Goal: Task Accomplishment & Management: Manage account settings

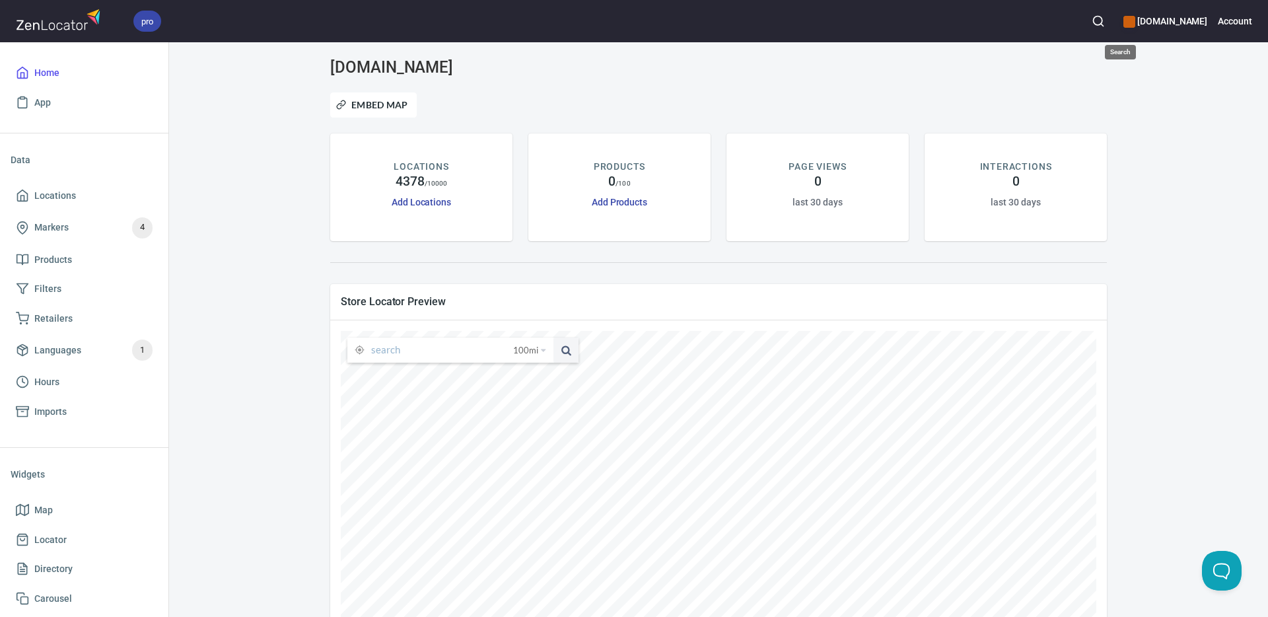
click at [1105, 16] on icon "button" at bounding box center [1098, 21] width 13 height 13
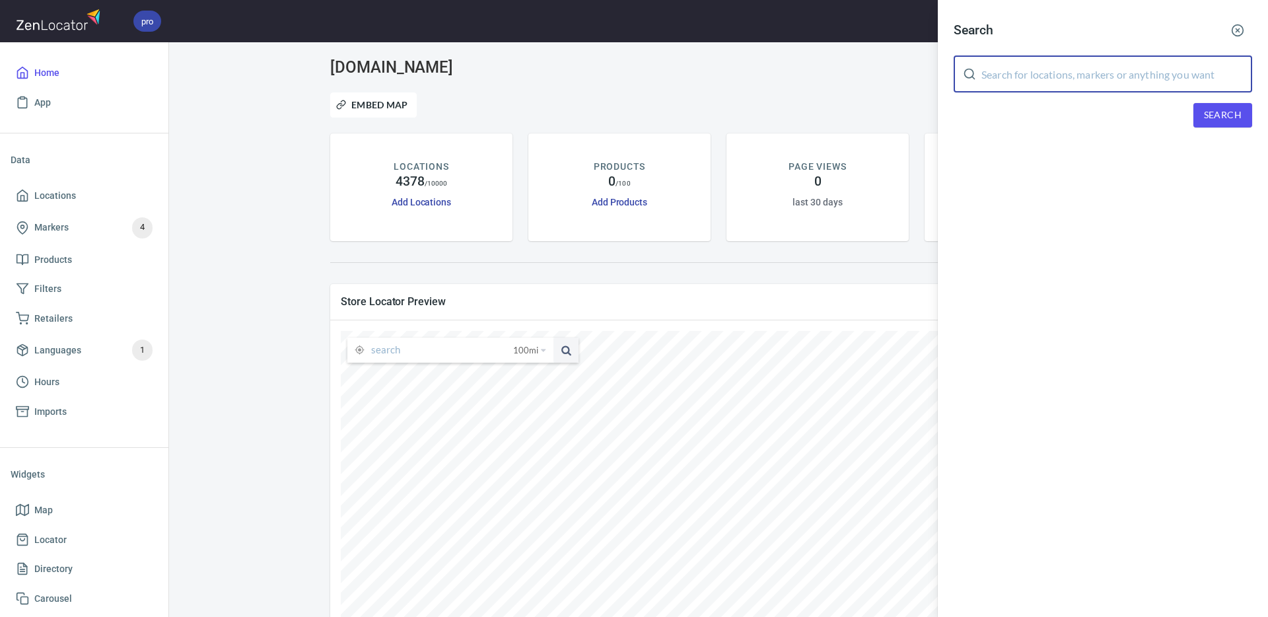
drag, startPoint x: 1023, startPoint y: 80, endPoint x: 1099, endPoint y: 85, distance: 76.1
click at [1022, 80] on input "text" at bounding box center [1117, 73] width 271 height 37
paste input "[PERSON_NAME]"
type input "[PERSON_NAME]"
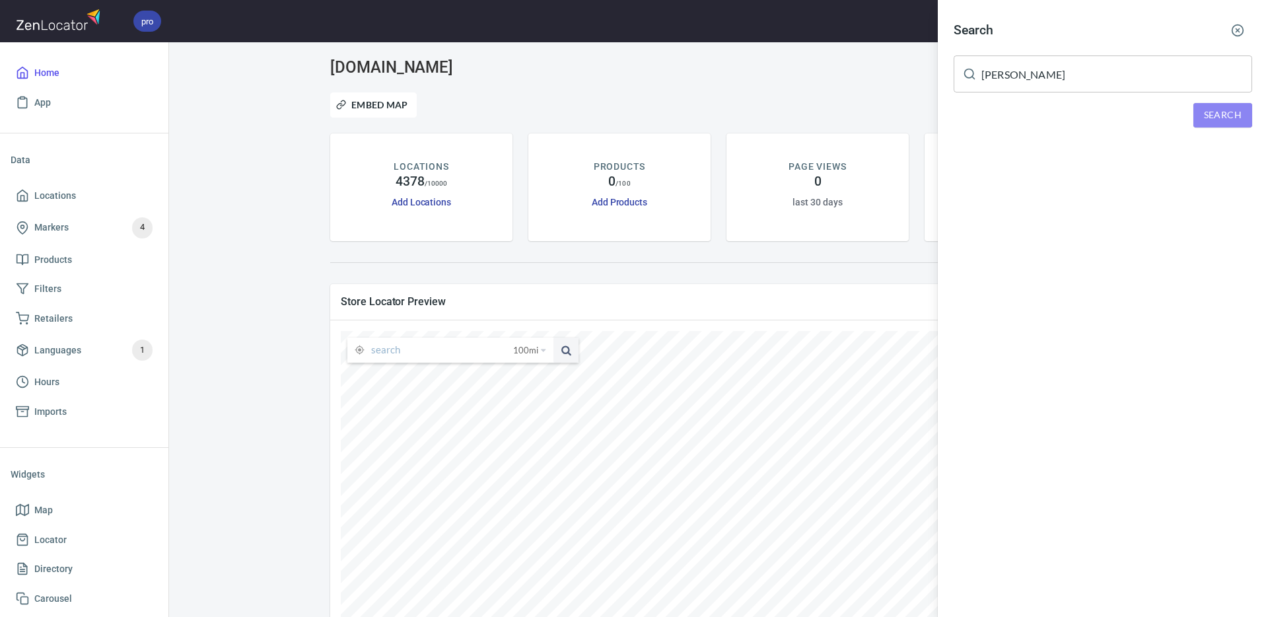
click at [1215, 115] on span "Search" at bounding box center [1223, 115] width 38 height 17
click at [1082, 180] on div "SelkirkFit Expert [PERSON_NAME], [GEOGRAPHIC_DATA]" at bounding box center [1103, 182] width 299 height 13
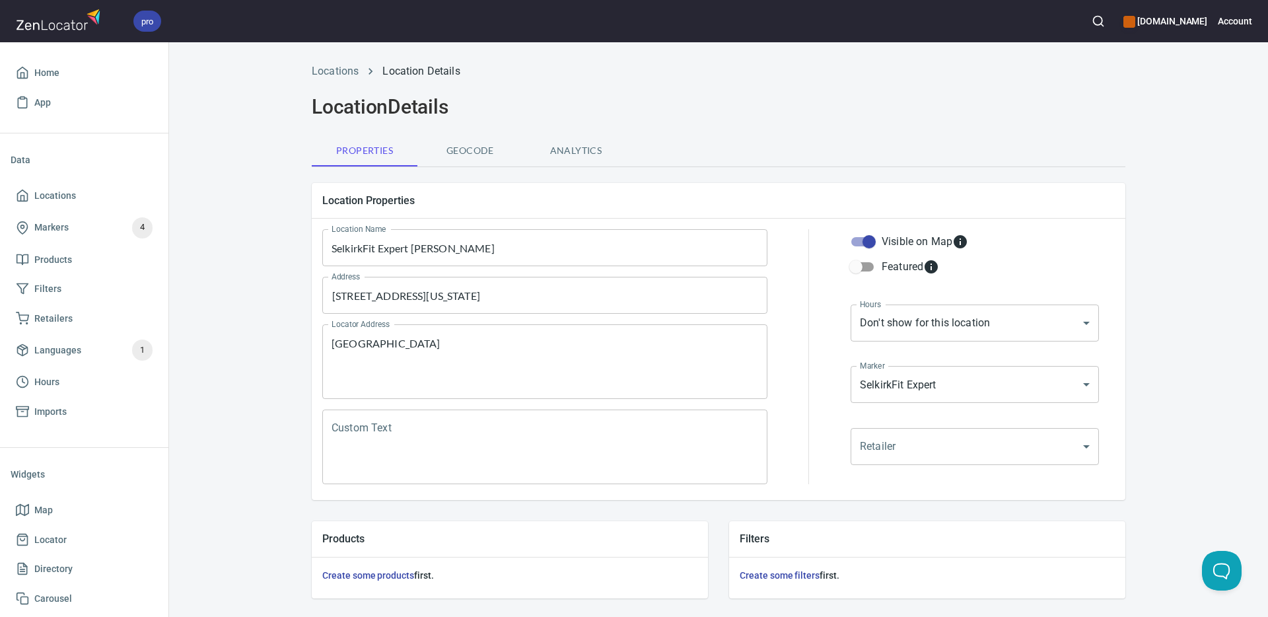
scroll to position [318, 0]
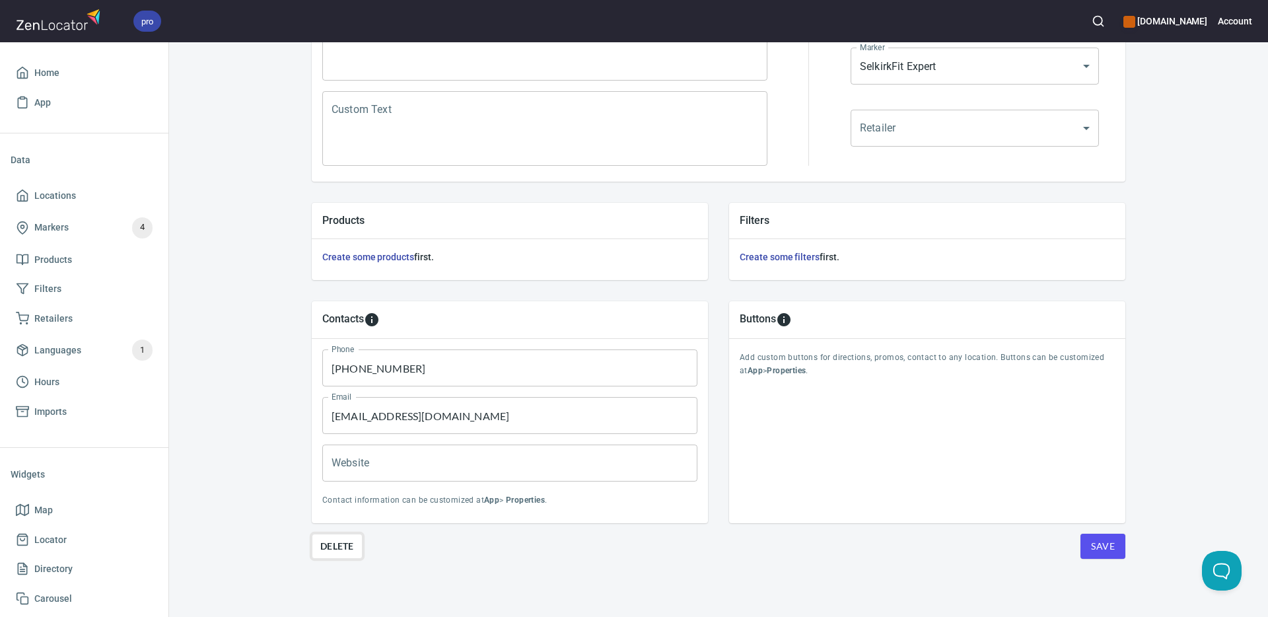
click at [335, 544] on span "Delete" at bounding box center [337, 546] width 34 height 16
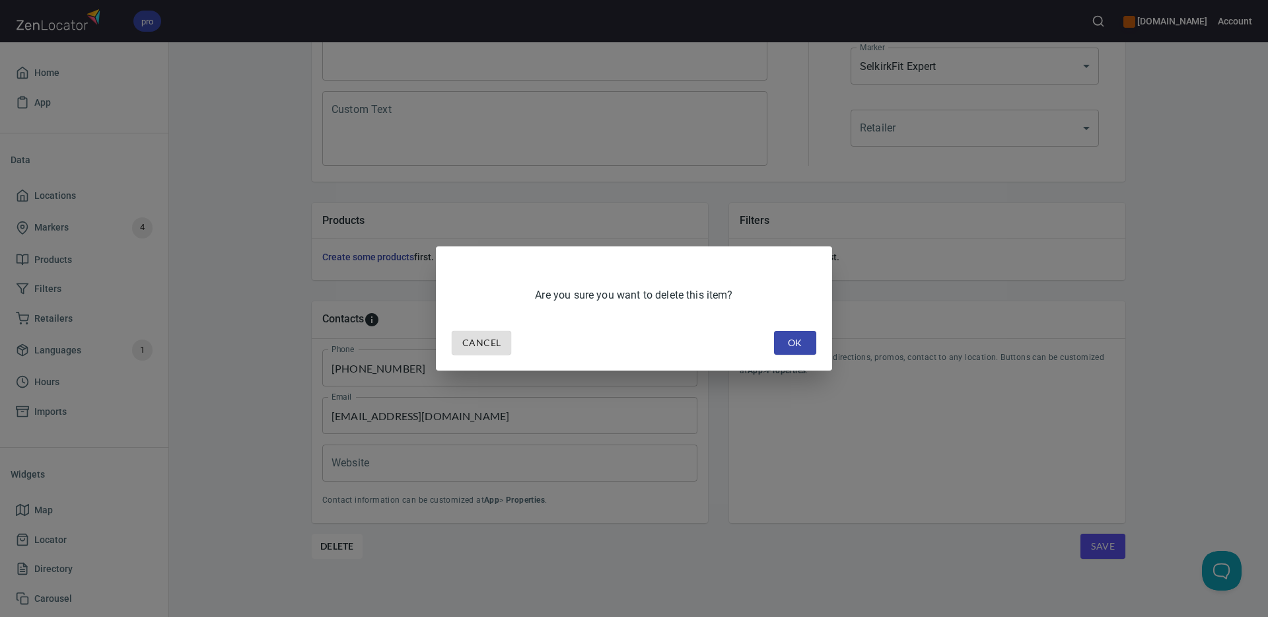
click at [797, 342] on span "OK" at bounding box center [795, 343] width 21 height 17
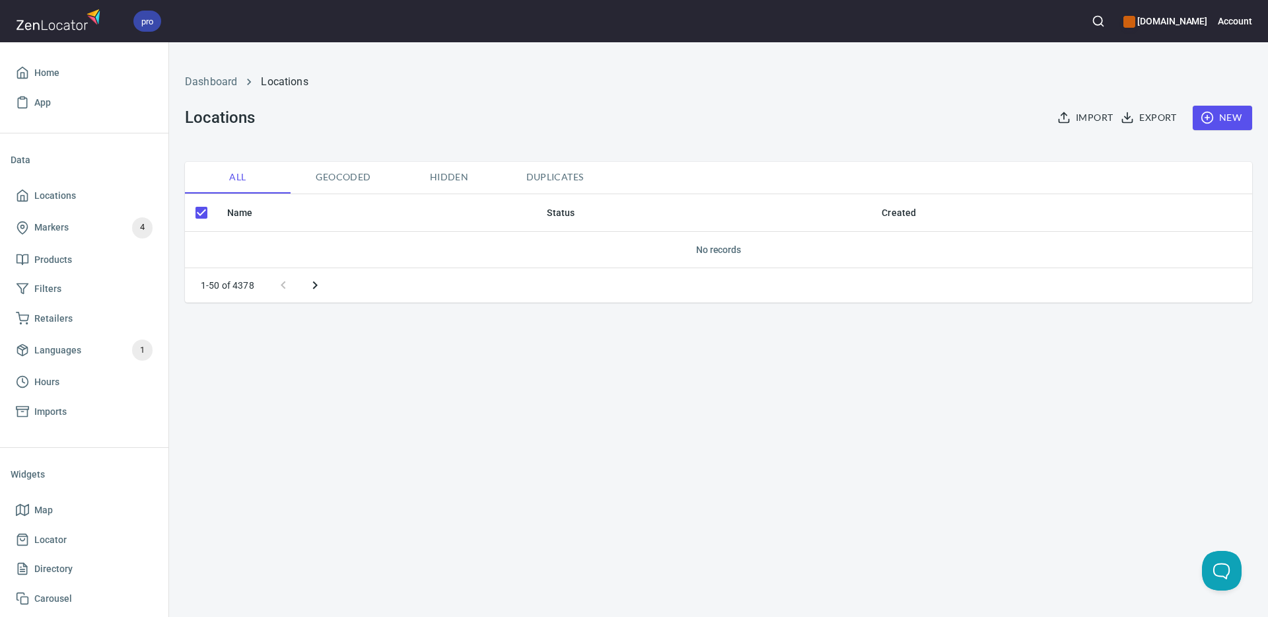
checkbox input "false"
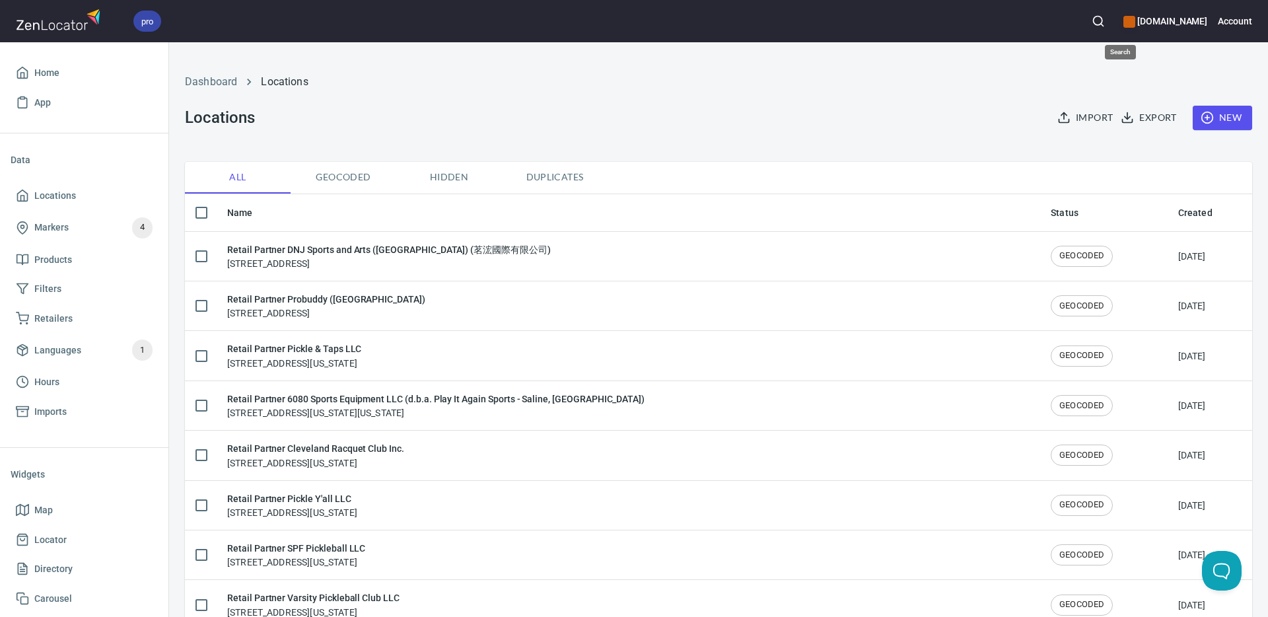
click at [1105, 21] on icon "button" at bounding box center [1098, 21] width 13 height 13
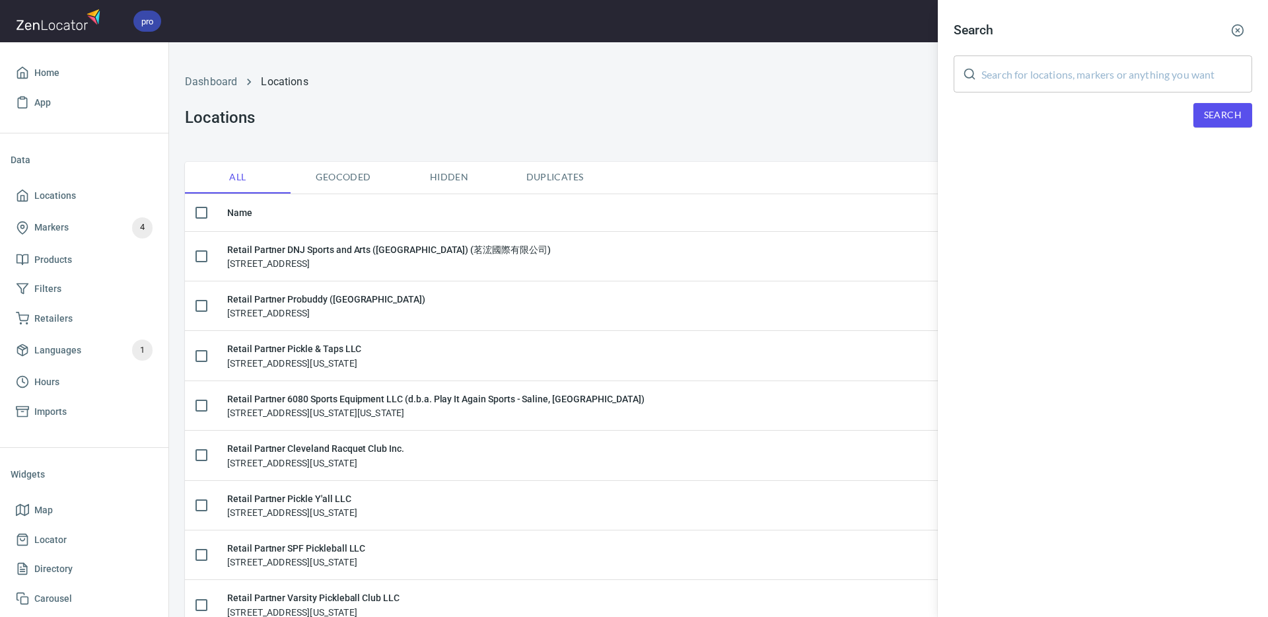
click at [1034, 76] on input "text" at bounding box center [1117, 73] width 271 height 37
paste input "[PERSON_NAME]"
type input "[PERSON_NAME]"
click at [1208, 118] on span "Search" at bounding box center [1223, 115] width 38 height 17
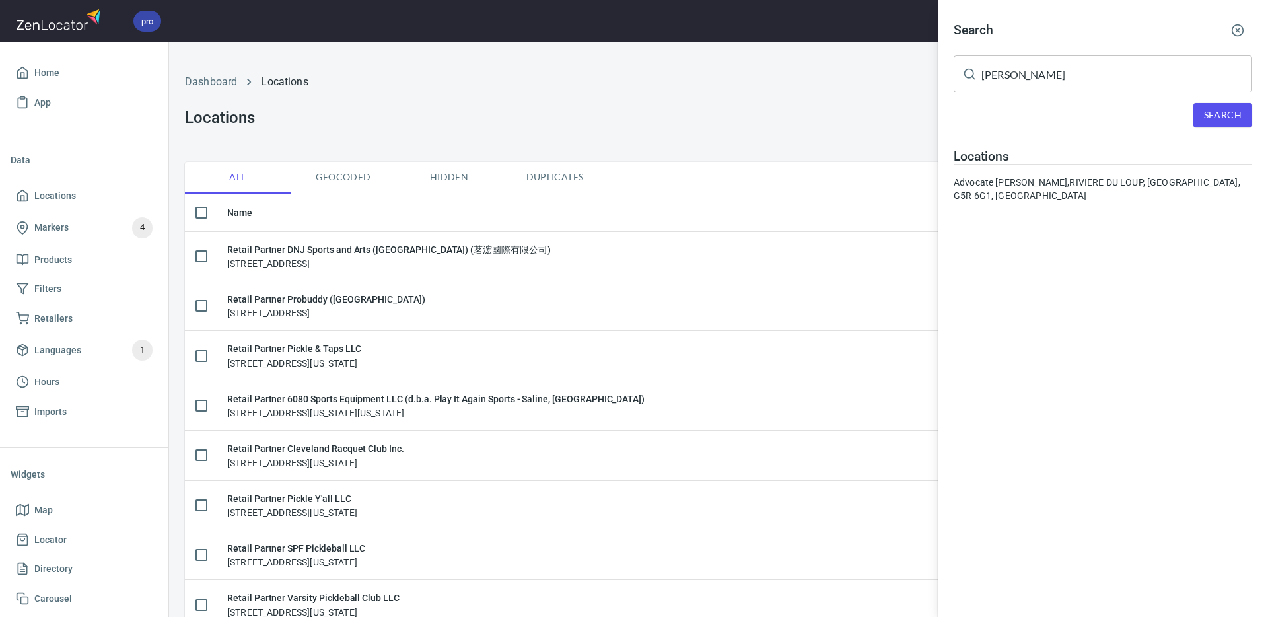
click at [1056, 182] on div "Advocate [PERSON_NAME], RIVIERE DU LOUP, [GEOGRAPHIC_DATA], G5R 6G1, [GEOGRAPHI…" at bounding box center [1103, 189] width 299 height 26
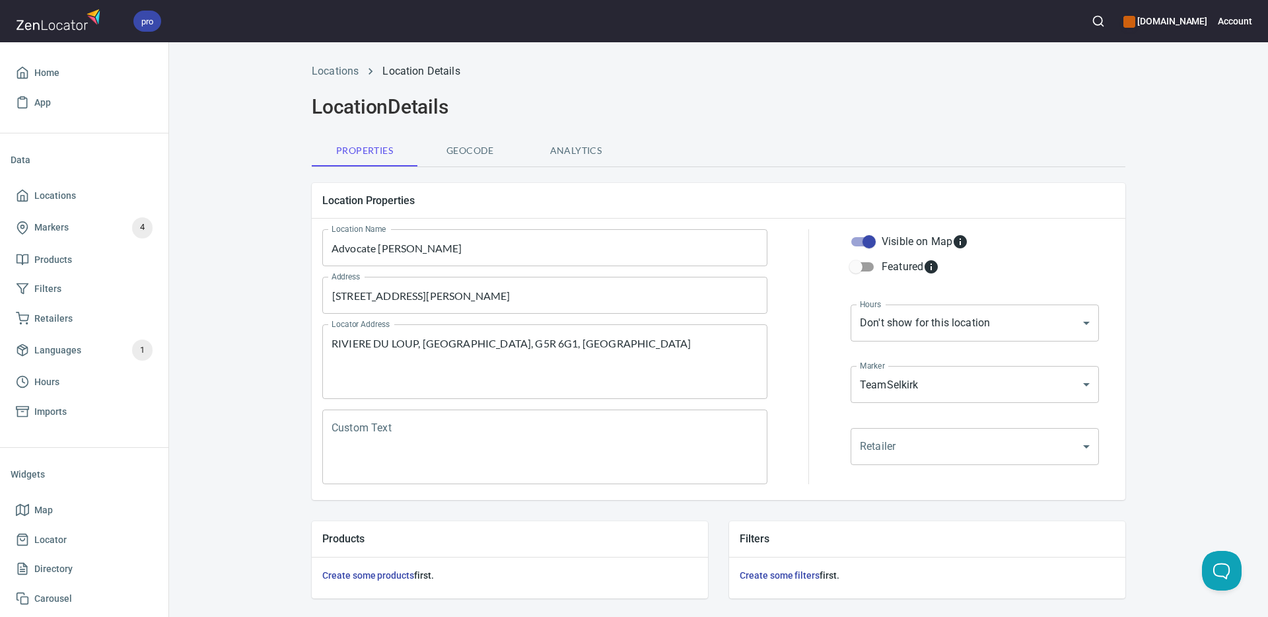
scroll to position [318, 0]
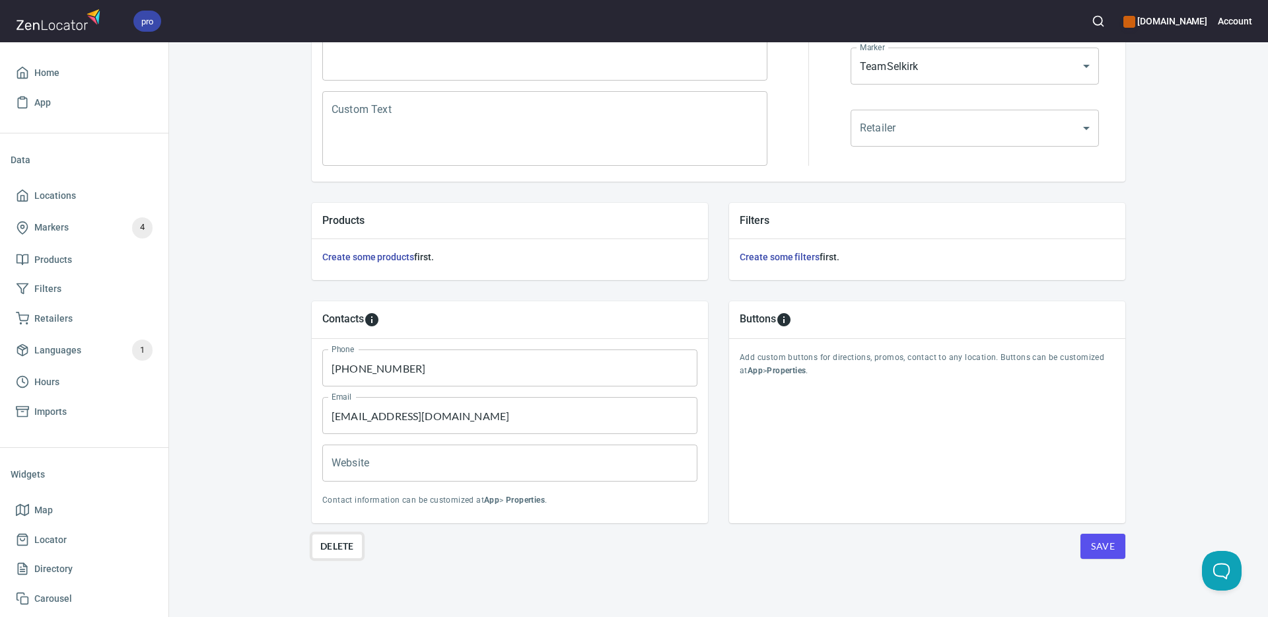
click at [324, 554] on button "Delete" at bounding box center [337, 546] width 51 height 25
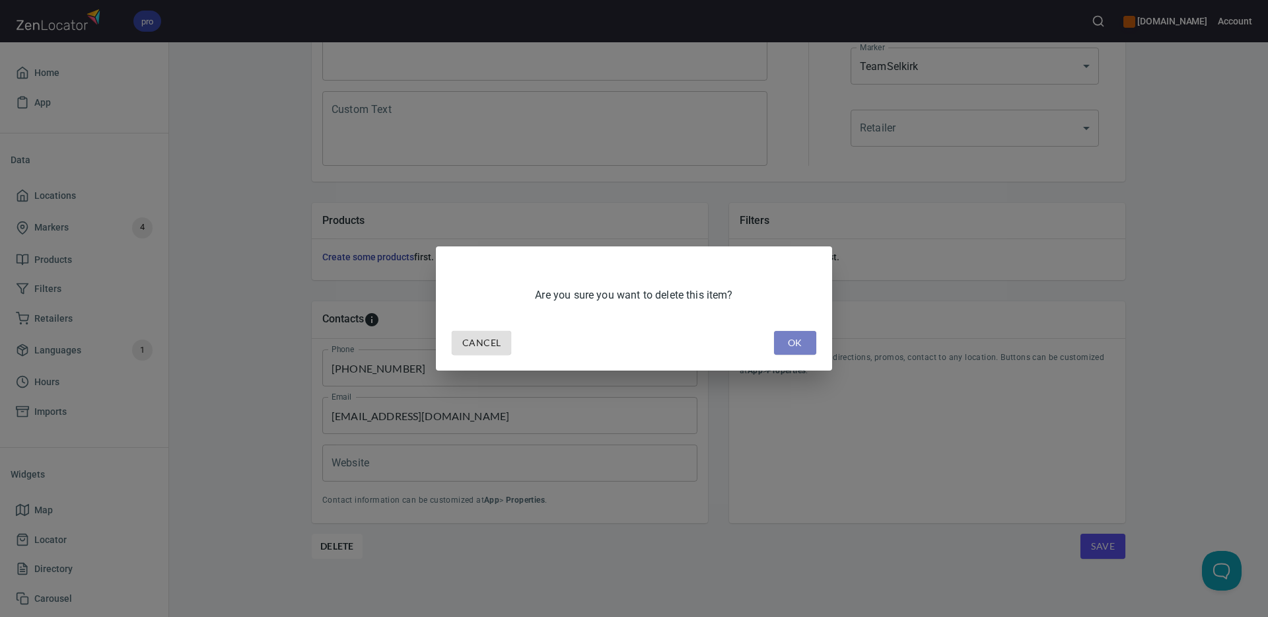
click at [788, 344] on span "OK" at bounding box center [795, 343] width 21 height 17
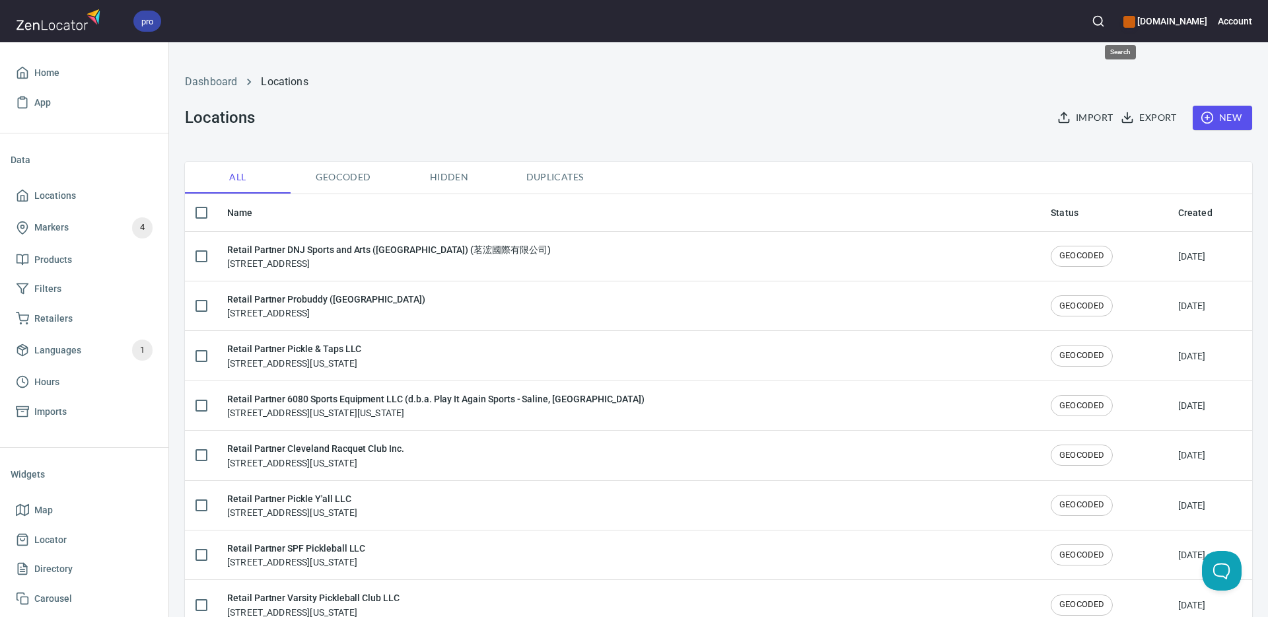
click at [1105, 20] on icon "button" at bounding box center [1098, 21] width 13 height 13
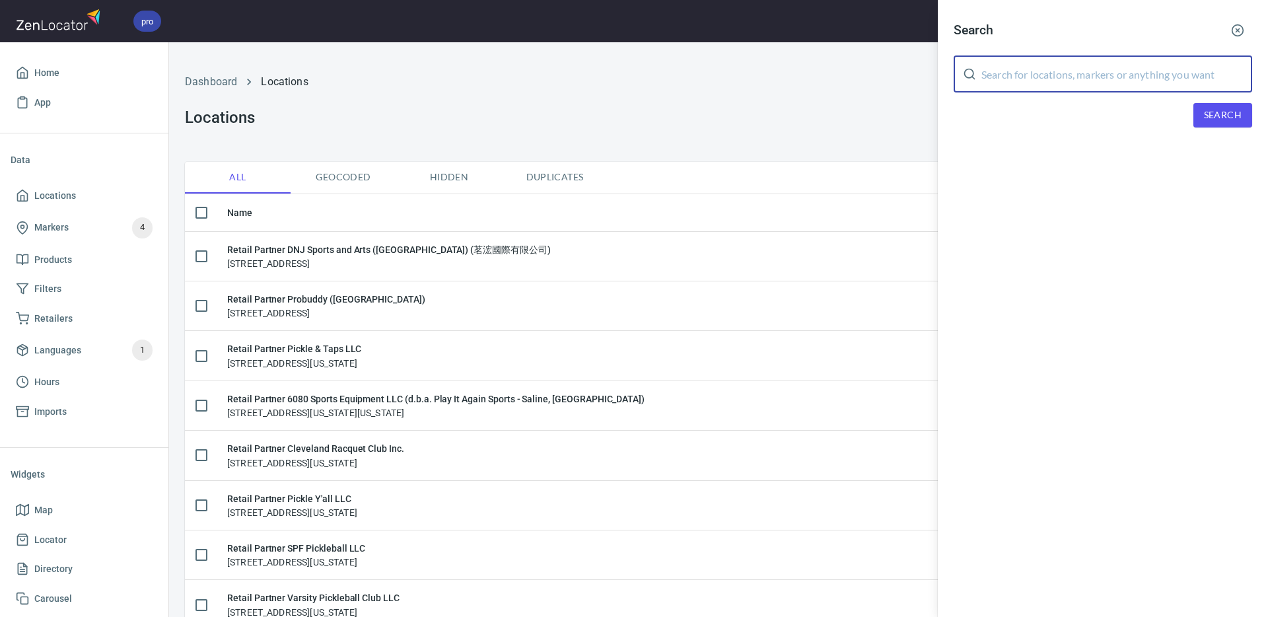
drag, startPoint x: 1054, startPoint y: 70, endPoint x: 1158, endPoint y: 112, distance: 112.0
click at [1056, 73] on input "text" at bounding box center [1117, 73] width 271 height 37
paste input "[PERSON_NAME]"
type input "[PERSON_NAME]"
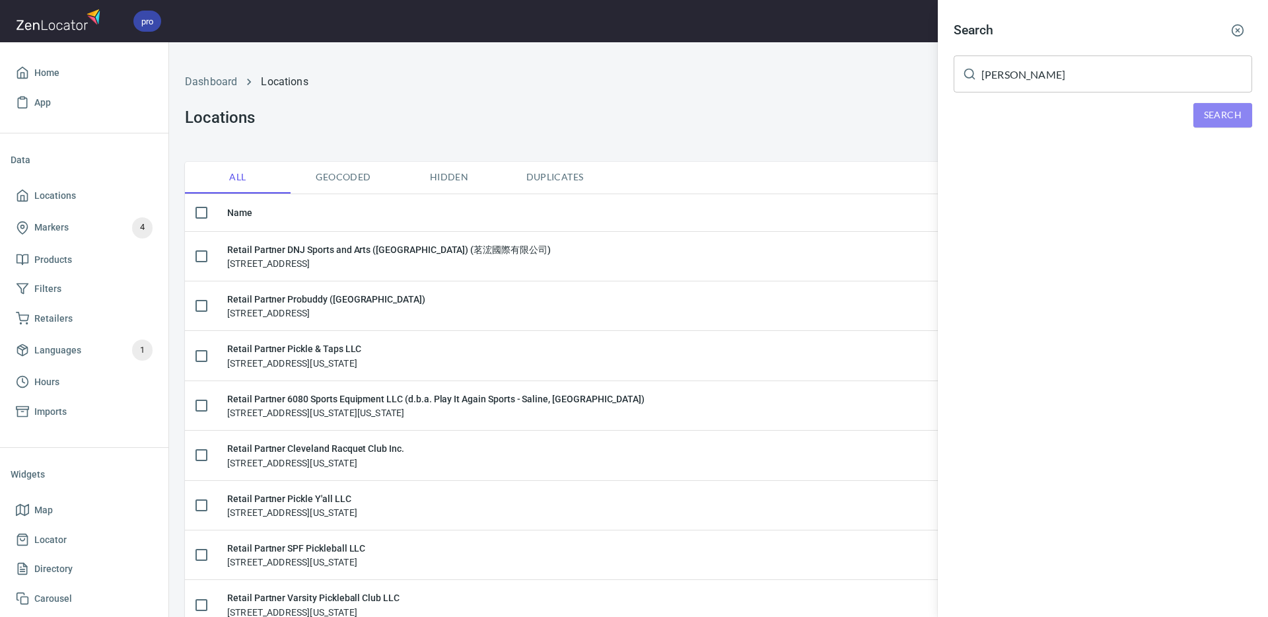
drag, startPoint x: 1215, startPoint y: 117, endPoint x: 1205, endPoint y: 120, distance: 10.3
click at [1213, 117] on span "Search" at bounding box center [1223, 115] width 38 height 17
click at [1036, 188] on div "Advocate [PERSON_NAME], Saskatoon, SK, S7V0M4, [GEOGRAPHIC_DATA]" at bounding box center [1103, 189] width 299 height 26
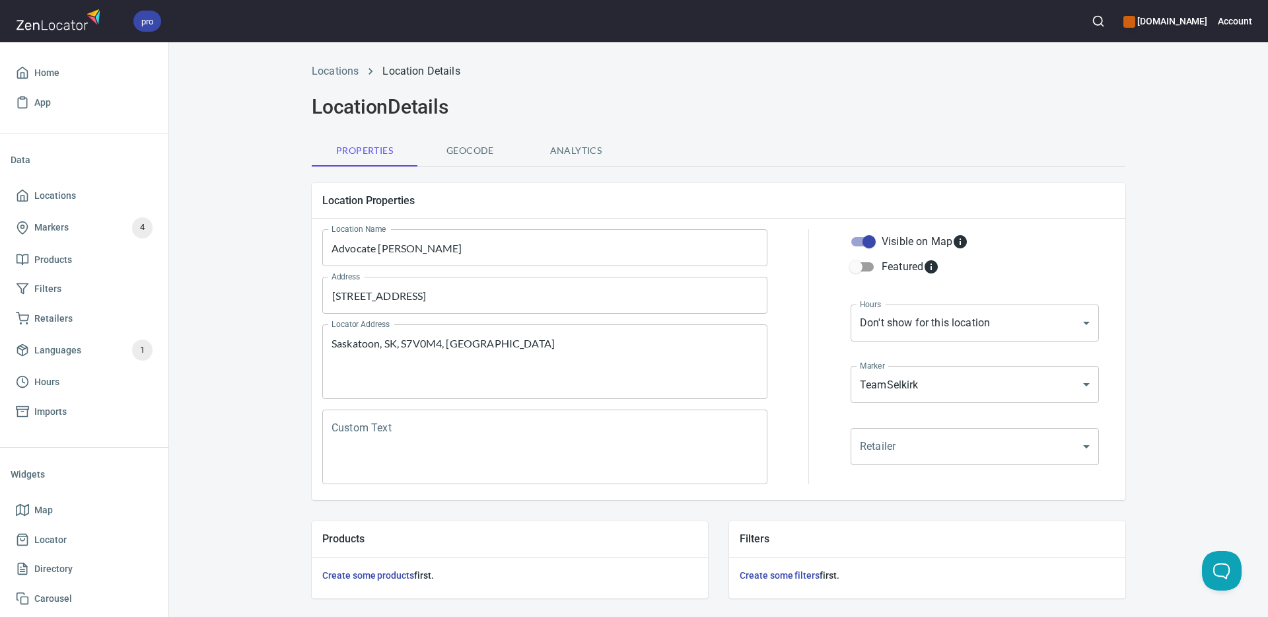
scroll to position [318, 0]
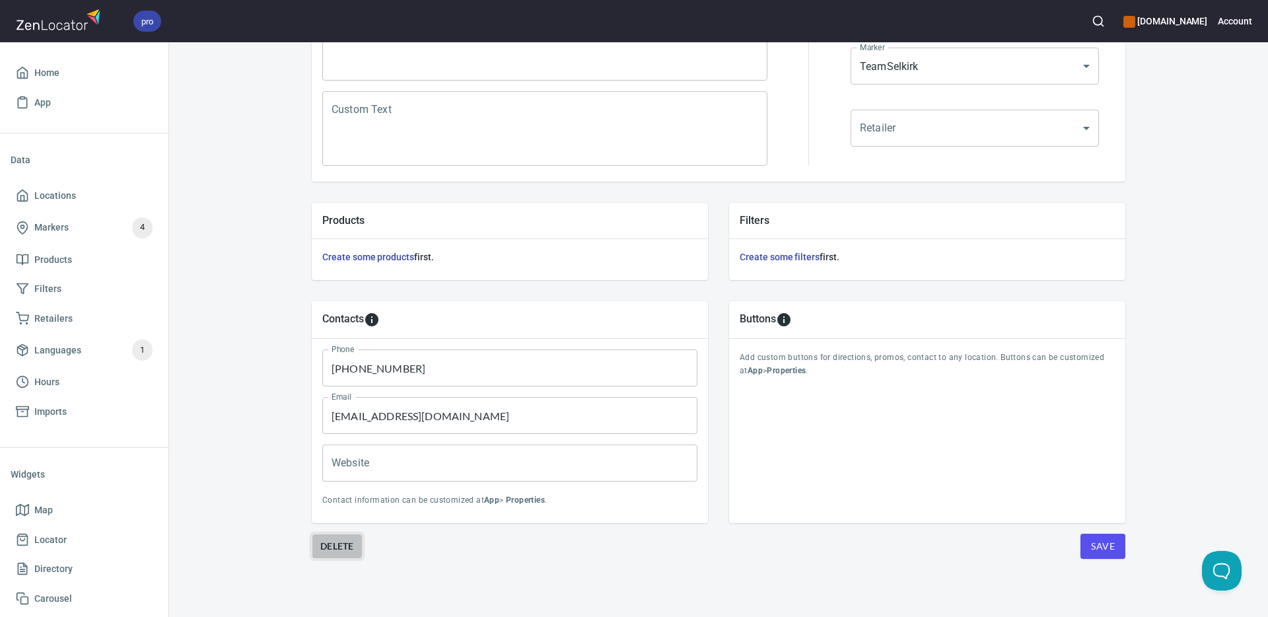
click at [339, 544] on span "Delete" at bounding box center [337, 546] width 34 height 16
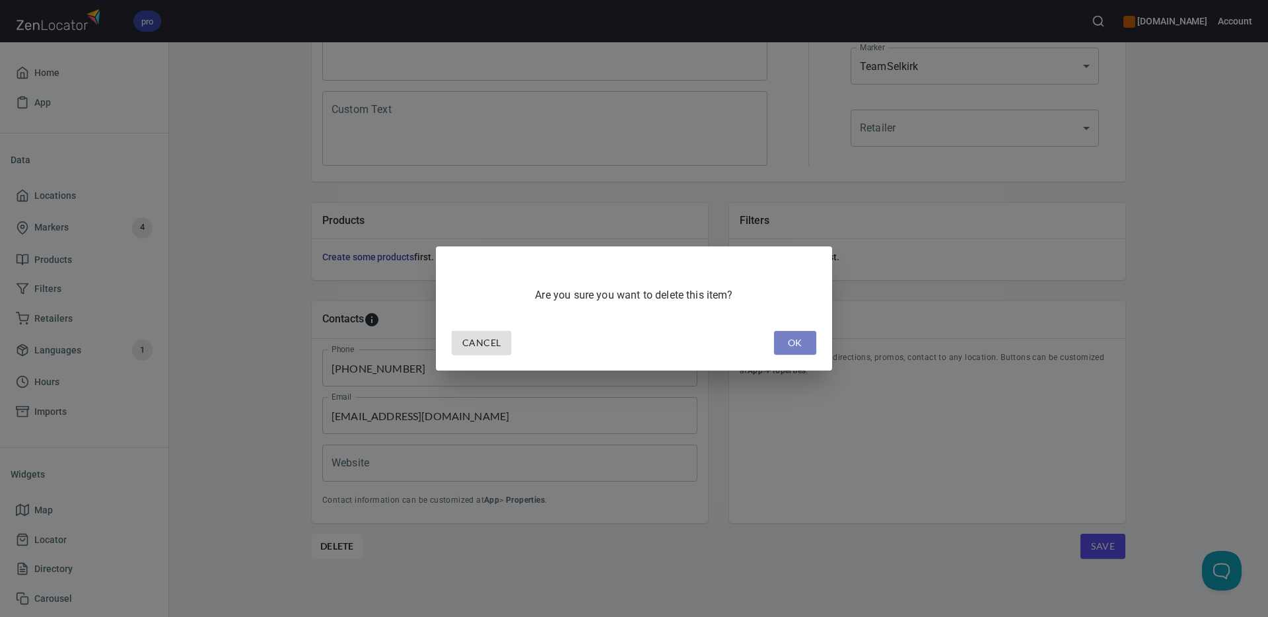
click at [791, 343] on span "OK" at bounding box center [795, 343] width 21 height 17
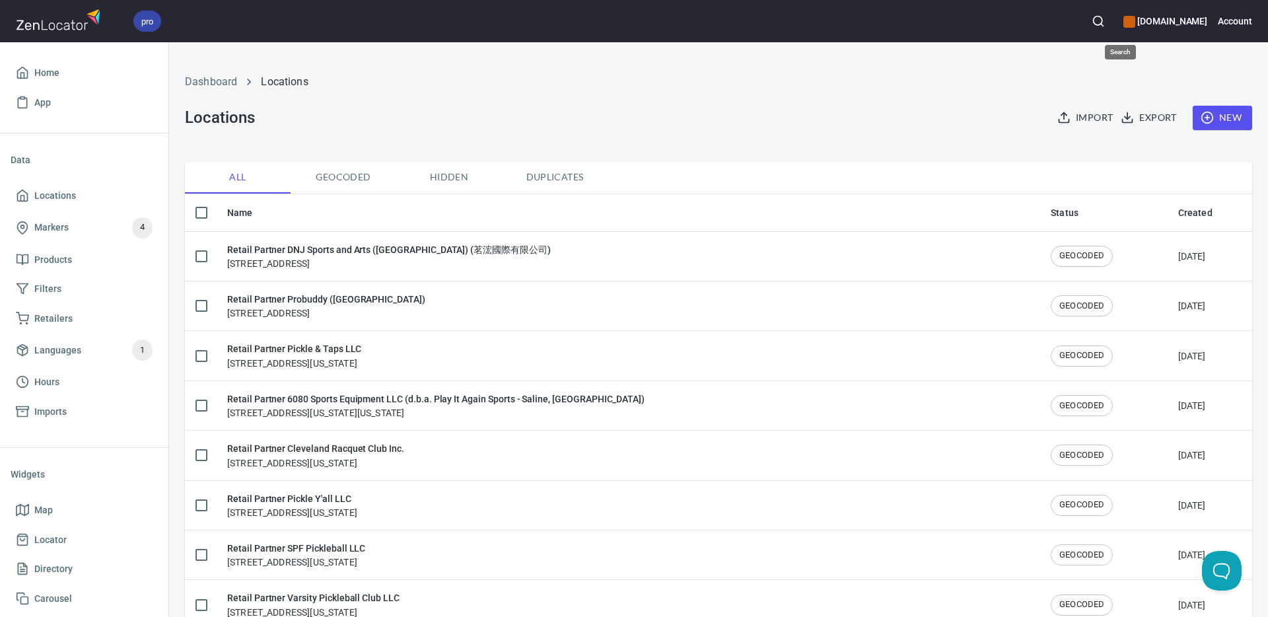
click at [1105, 22] on icon "button" at bounding box center [1098, 21] width 13 height 13
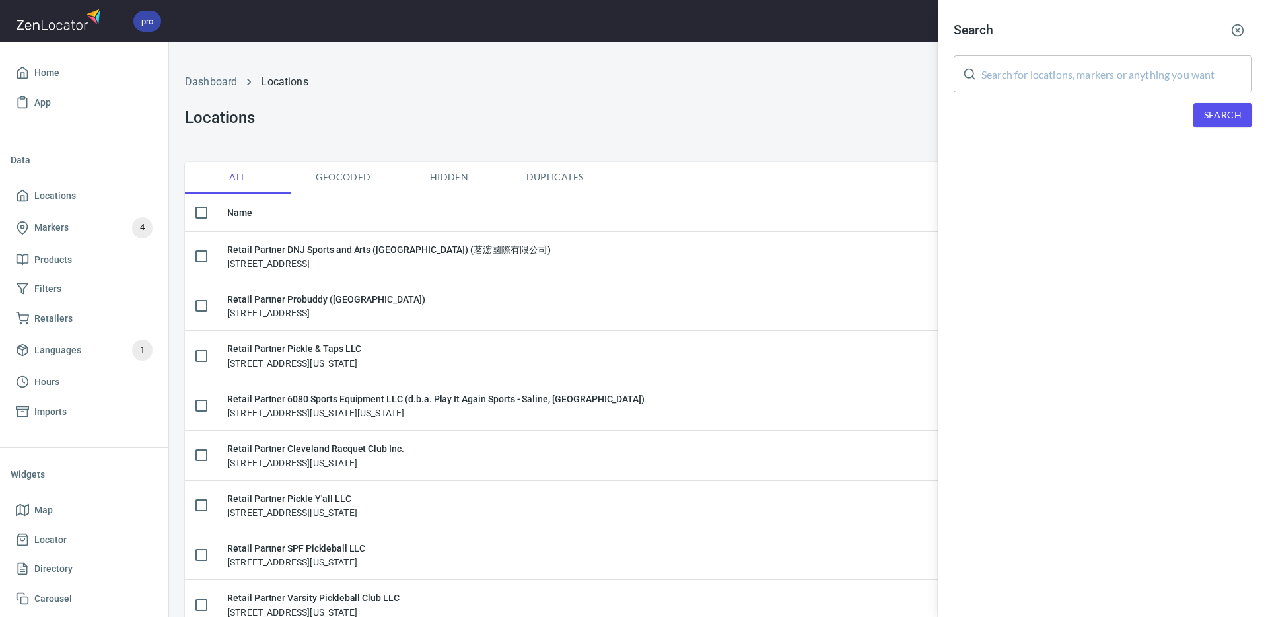
drag, startPoint x: 1056, startPoint y: 71, endPoint x: 1166, endPoint y: 99, distance: 113.3
click at [1056, 71] on input "text" at bounding box center [1117, 73] width 271 height 37
paste input "[PERSON_NAME]"
type input "[PERSON_NAME]"
click at [1215, 116] on span "Search" at bounding box center [1223, 115] width 38 height 17
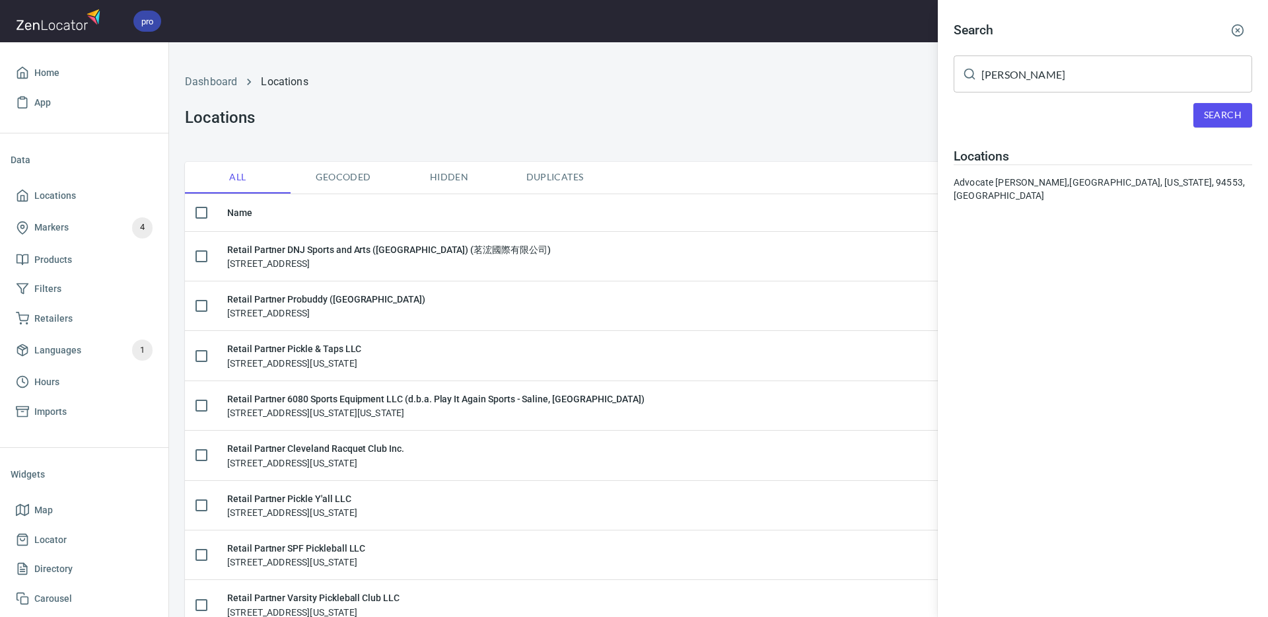
drag, startPoint x: 1051, startPoint y: 184, endPoint x: 1044, endPoint y: 190, distance: 8.9
click at [1050, 184] on div "Advocate [PERSON_NAME], [PERSON_NAME], [US_STATE], 94553, [GEOGRAPHIC_DATA]" at bounding box center [1103, 189] width 299 height 26
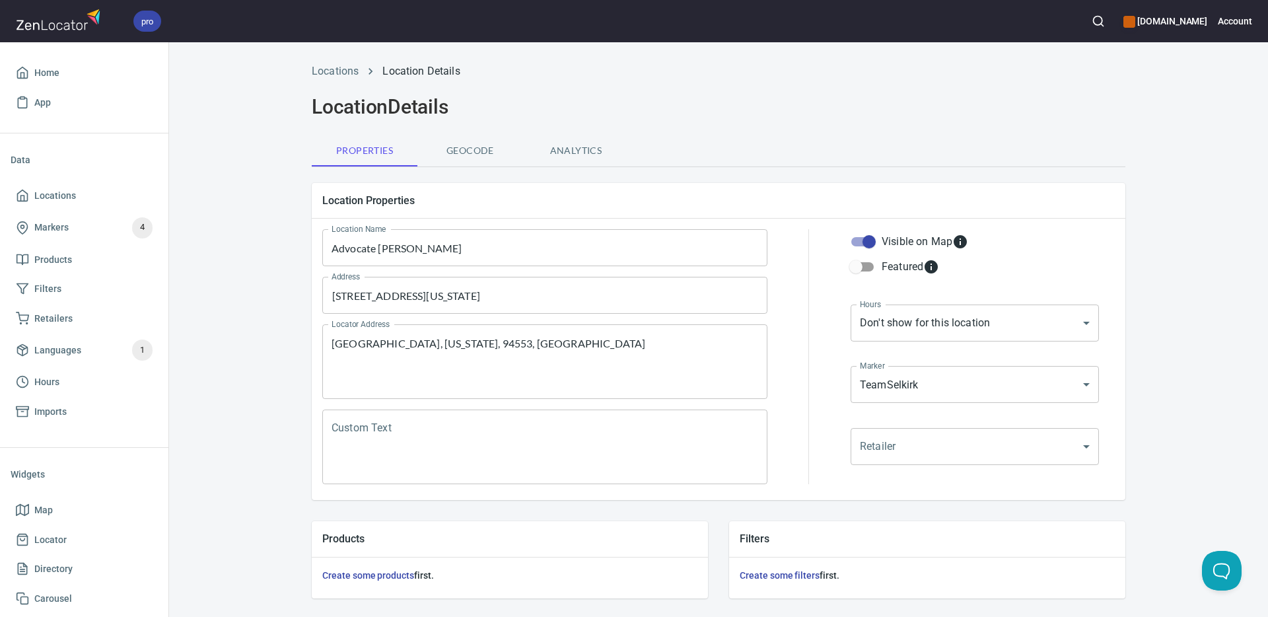
scroll to position [318, 0]
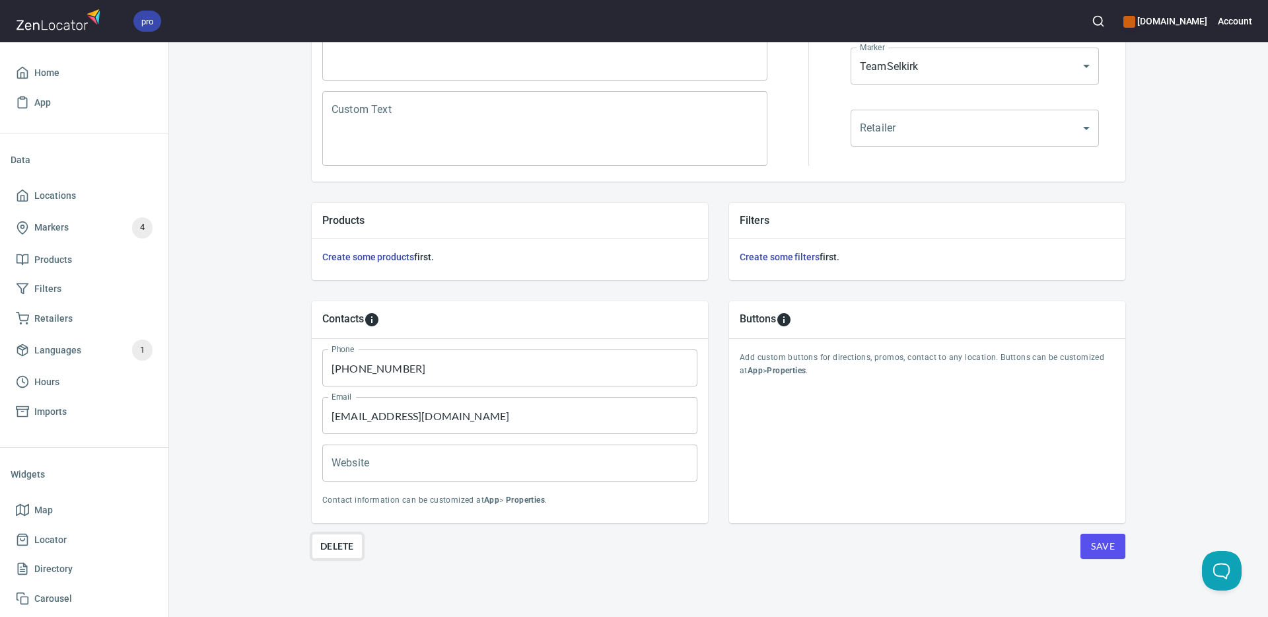
click at [349, 545] on span "Delete" at bounding box center [337, 546] width 34 height 16
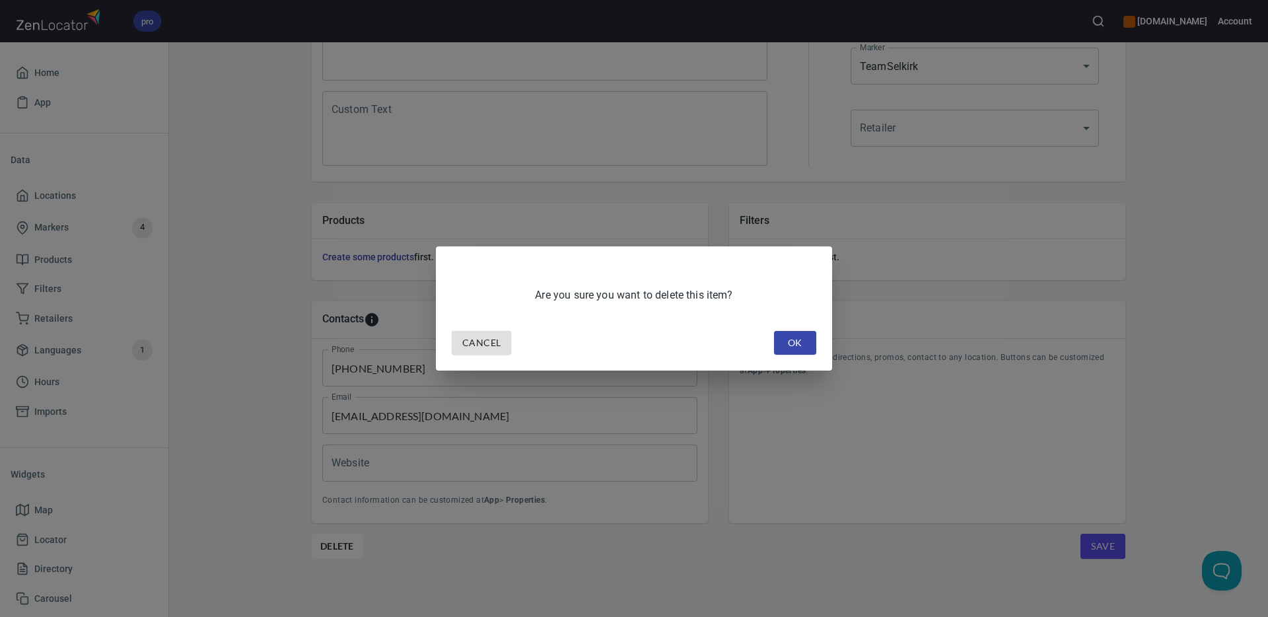
click at [805, 342] on button "OK" at bounding box center [795, 343] width 42 height 24
